Goal: Task Accomplishment & Management: Manage account settings

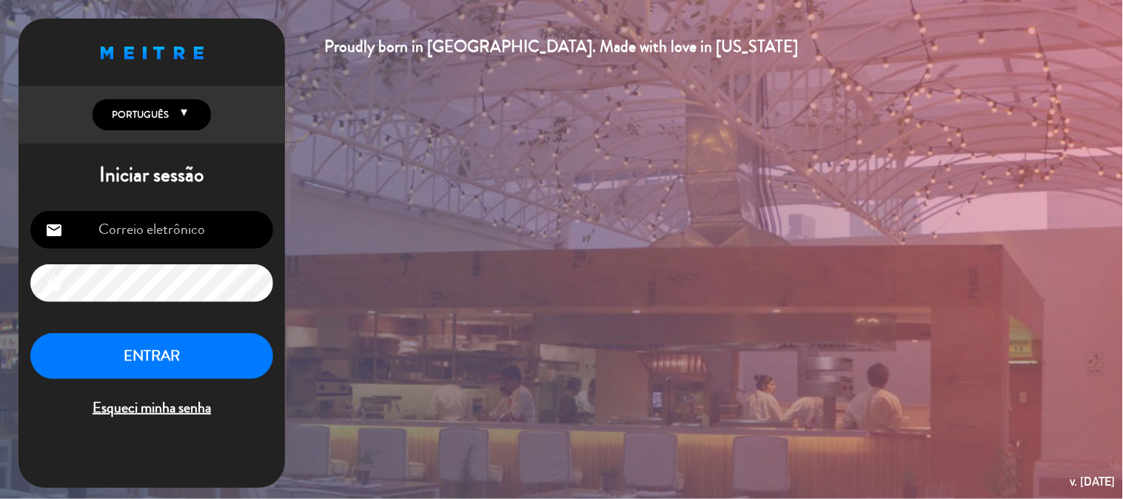
type input "[EMAIL_ADDRESS][DOMAIN_NAME]"
click at [189, 361] on button "ENTRAR" at bounding box center [151, 356] width 243 height 47
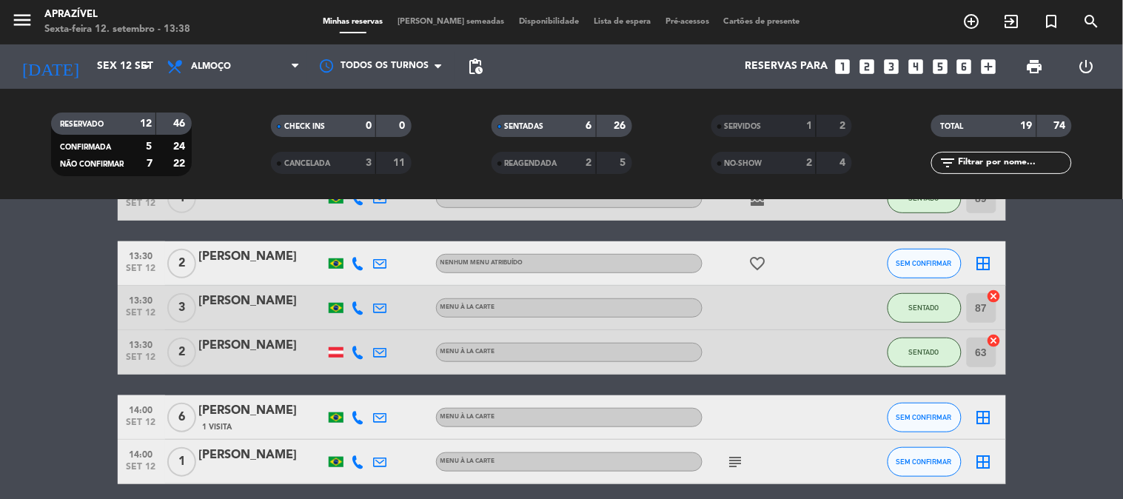
scroll to position [246, 0]
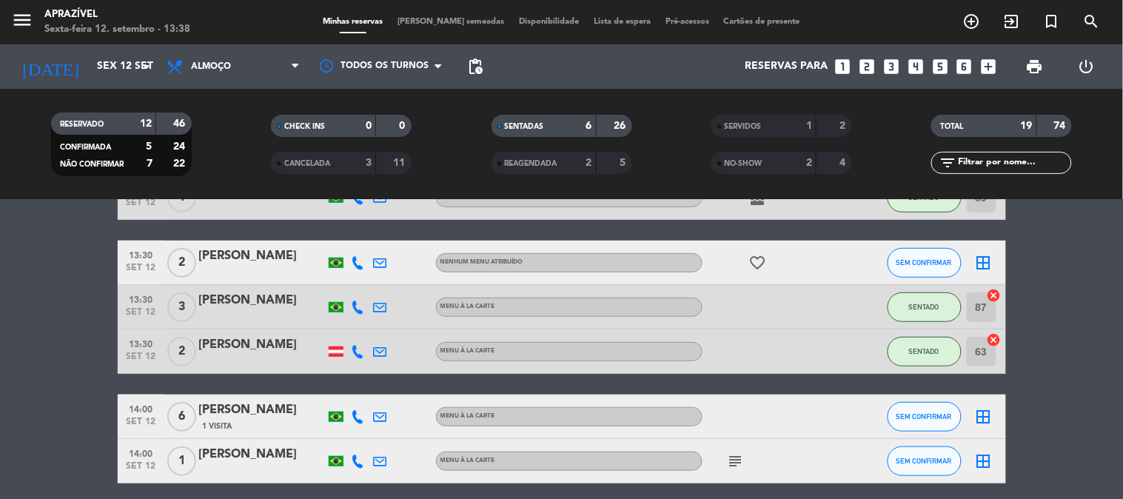
click at [240, 311] on div at bounding box center [262, 317] width 126 height 12
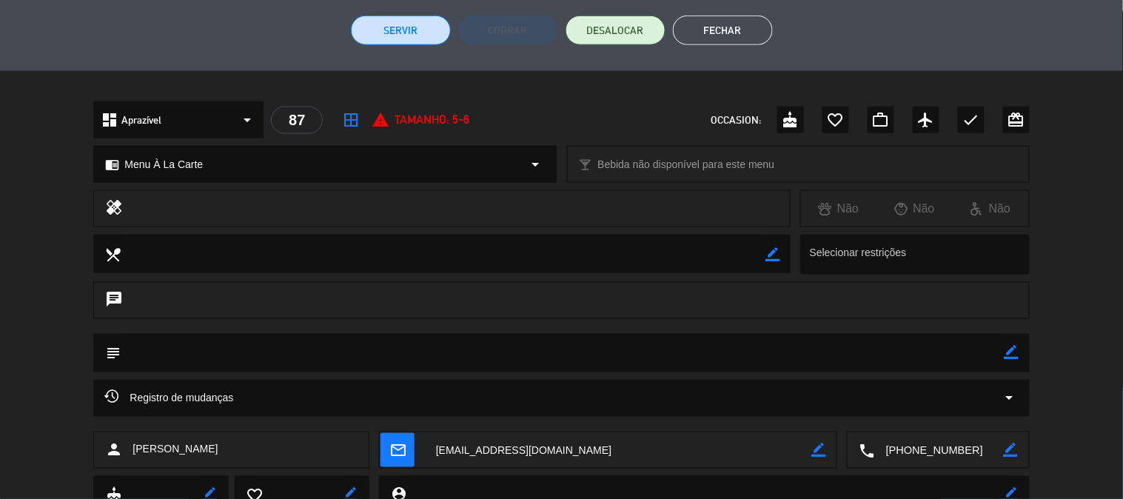
scroll to position [343, 0]
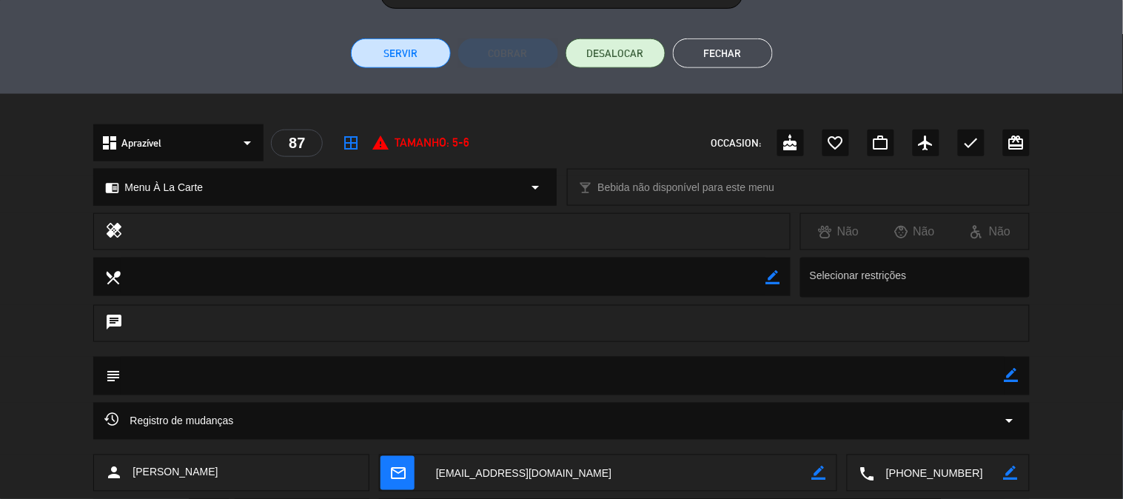
click at [383, 57] on button "Servir" at bounding box center [401, 53] width 100 height 30
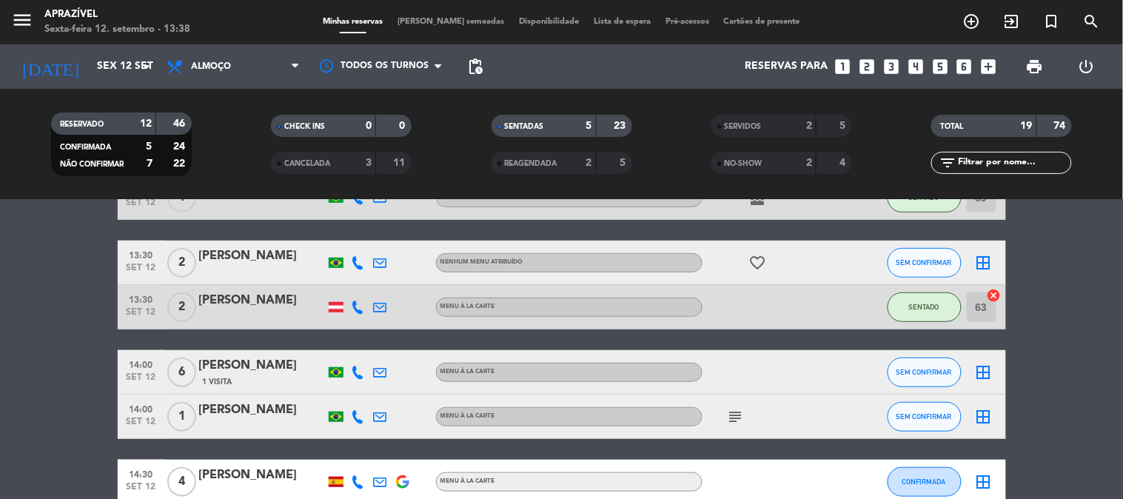
scroll to position [329, 0]
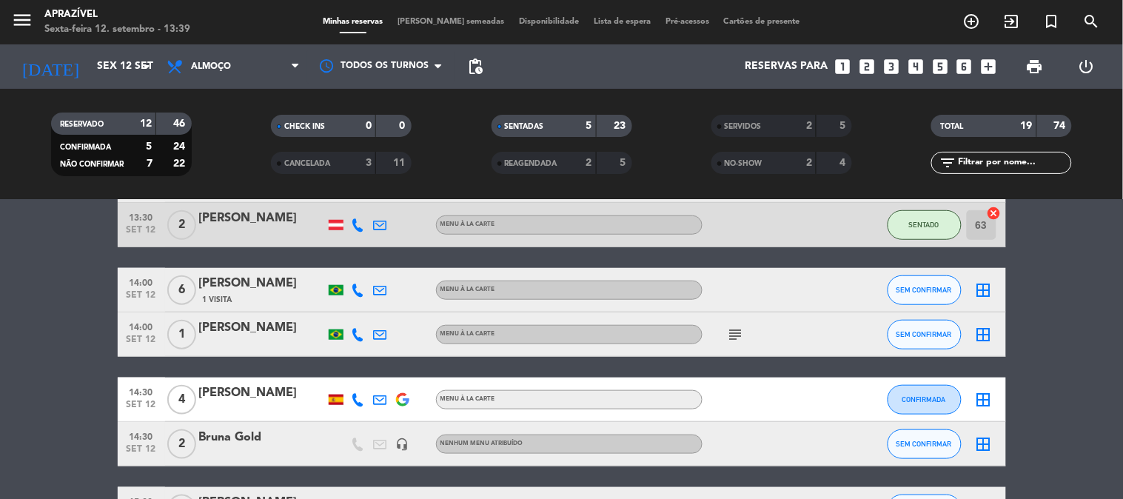
click at [227, 219] on div "[PERSON_NAME]" at bounding box center [262, 218] width 126 height 19
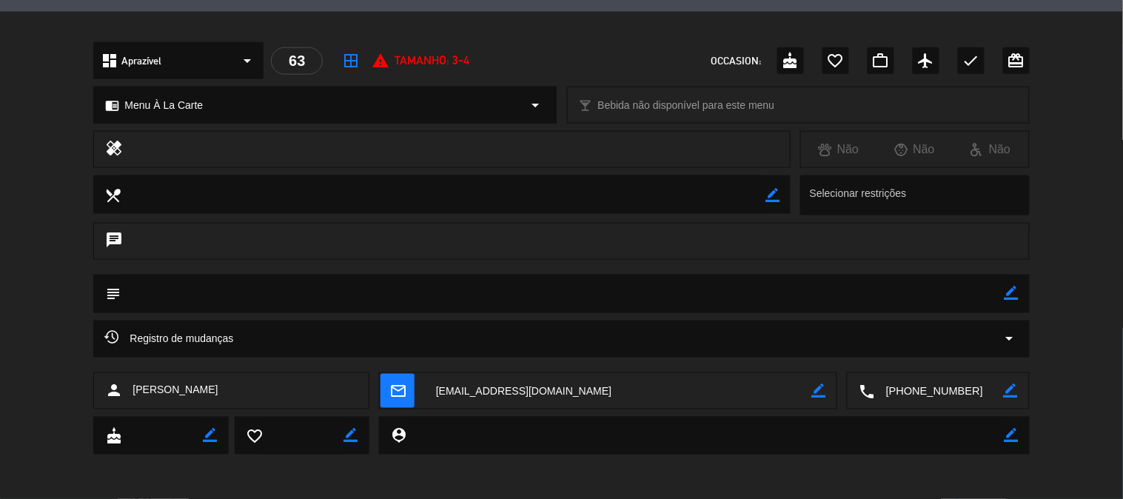
scroll to position [178, 0]
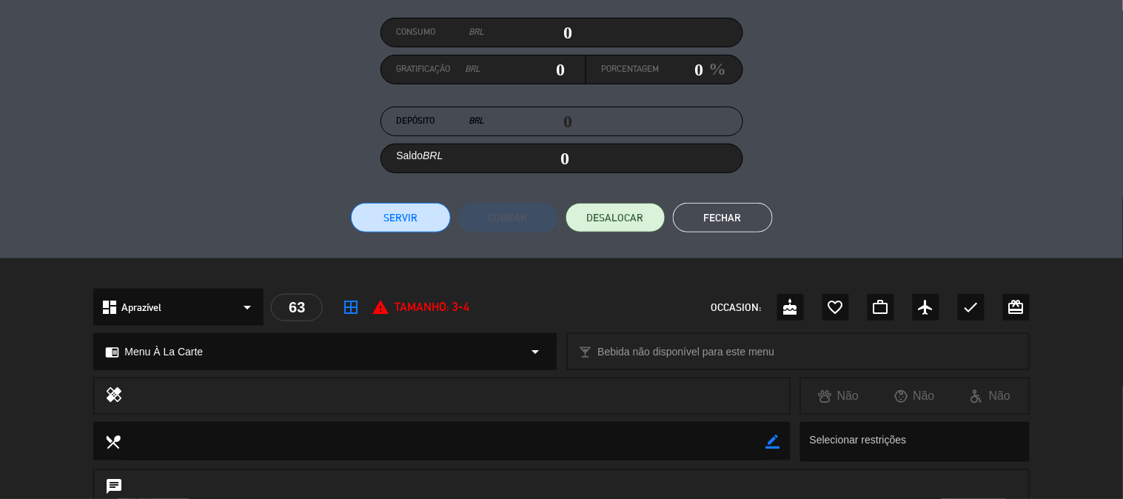
click at [417, 203] on button "Servir" at bounding box center [401, 218] width 100 height 30
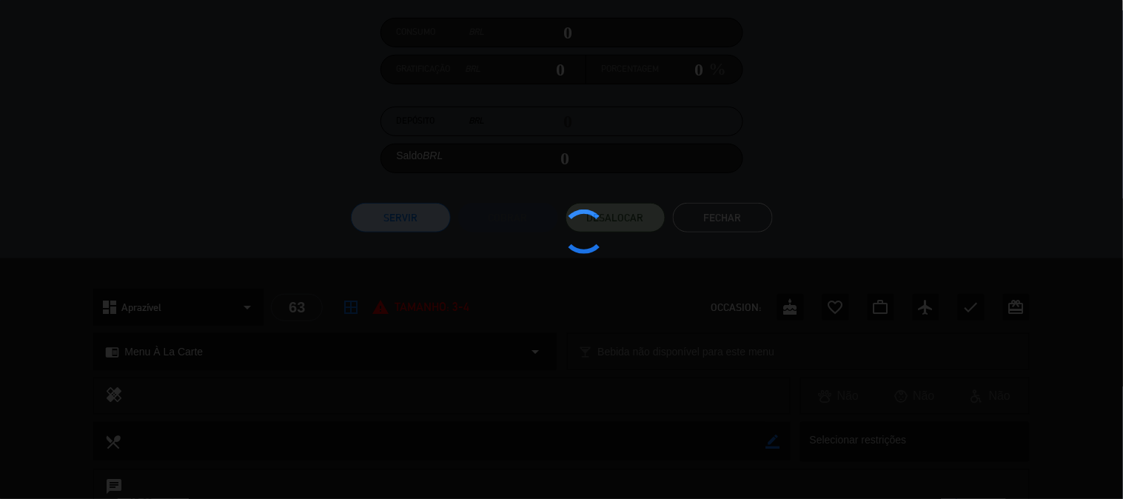
click at [425, 226] on div at bounding box center [561, 249] width 1123 height 499
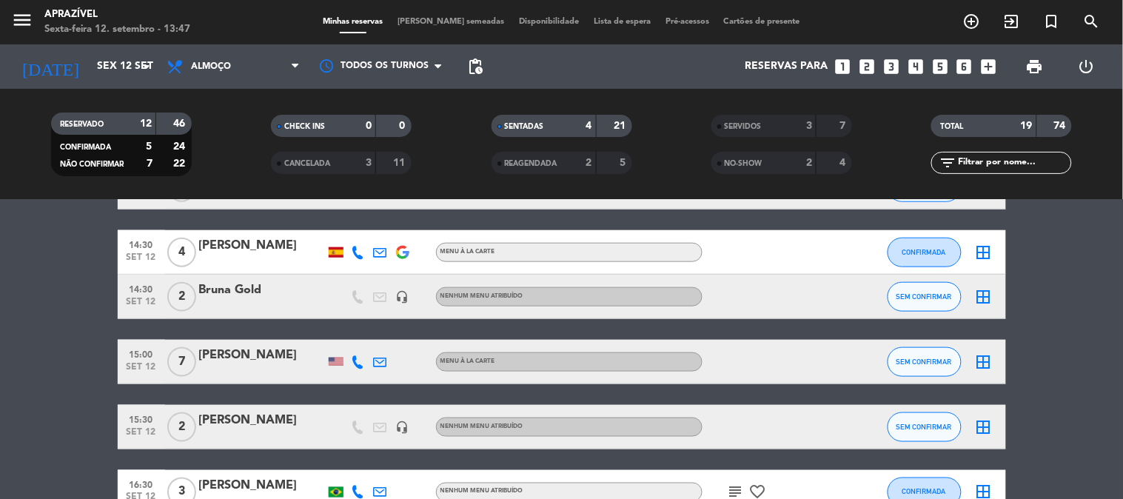
scroll to position [493, 0]
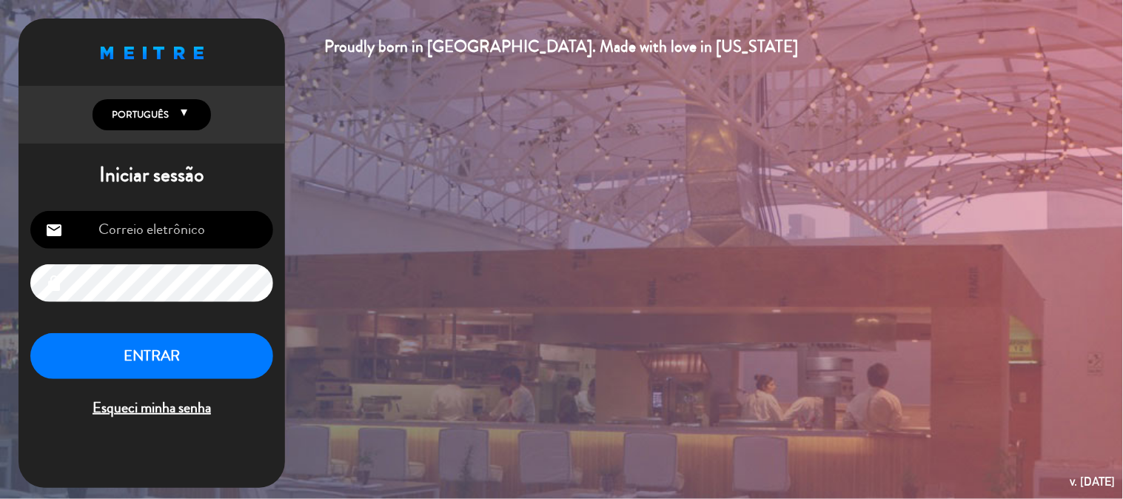
type input "[EMAIL_ADDRESS][DOMAIN_NAME]"
click at [222, 363] on button "ENTRAR" at bounding box center [151, 356] width 243 height 47
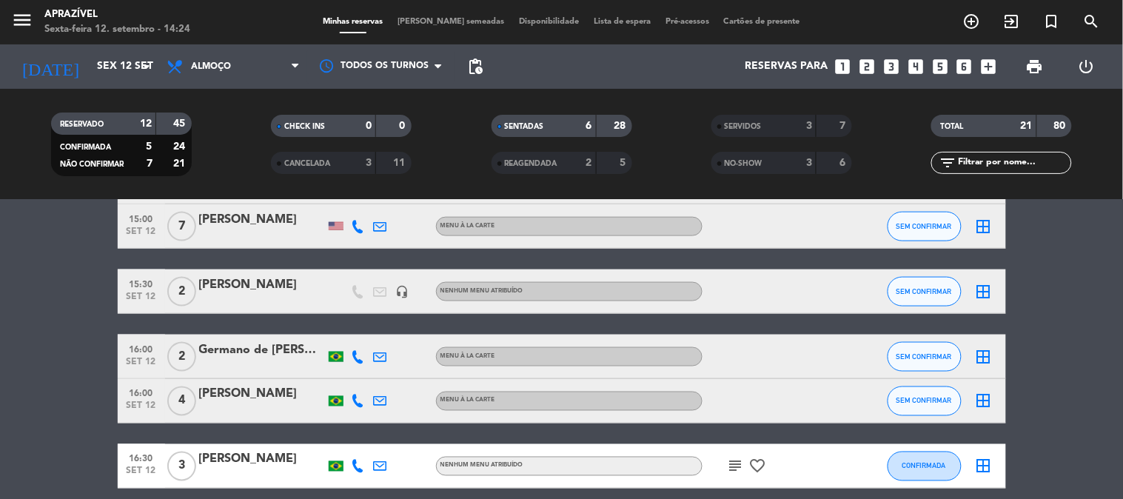
scroll to position [575, 0]
